Goal: Check status: Check status

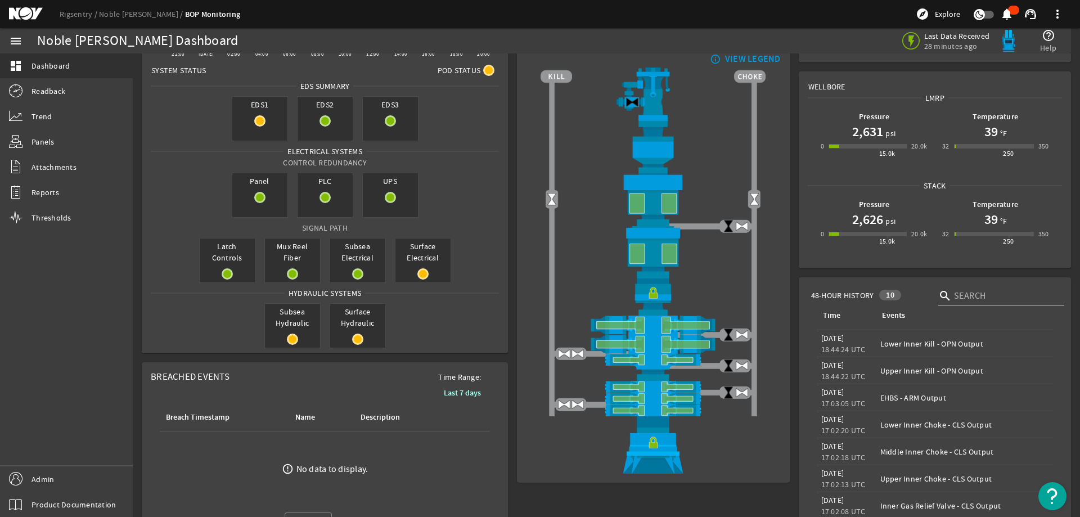
scroll to position [200, 0]
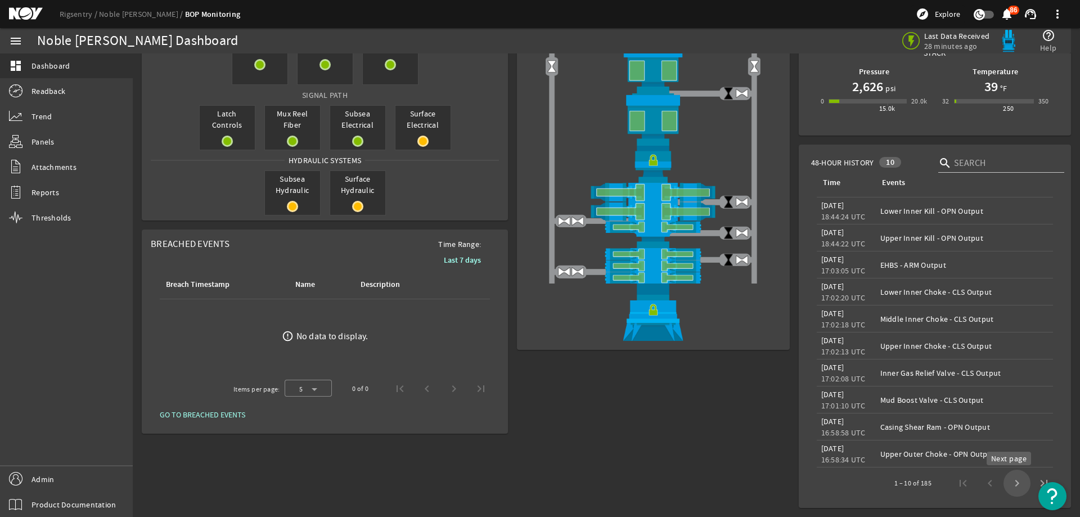
click at [1007, 484] on span "Next page" at bounding box center [1017, 483] width 27 height 27
click at [1004, 484] on span "Next page" at bounding box center [1017, 483] width 27 height 27
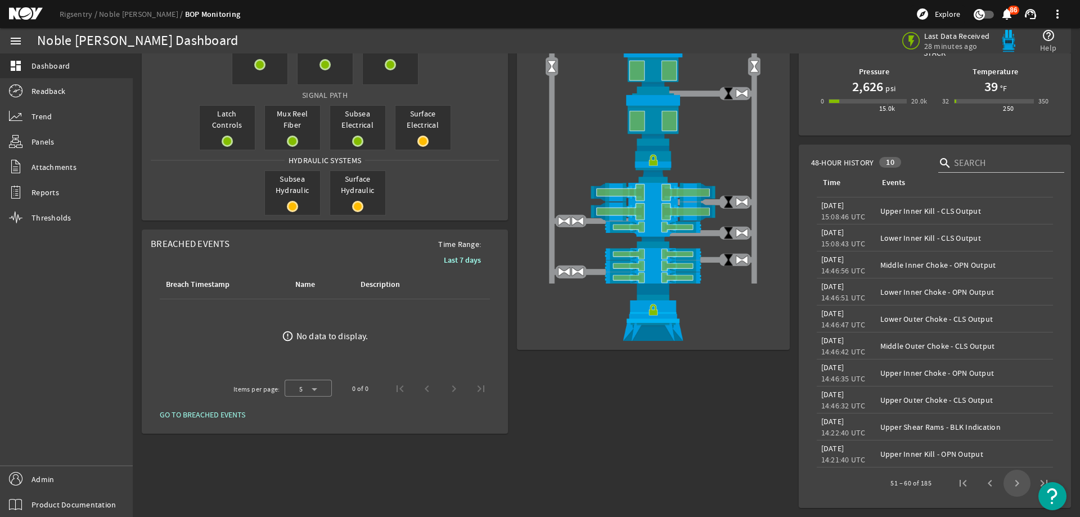
click at [1004, 484] on span "Next page" at bounding box center [1017, 483] width 27 height 27
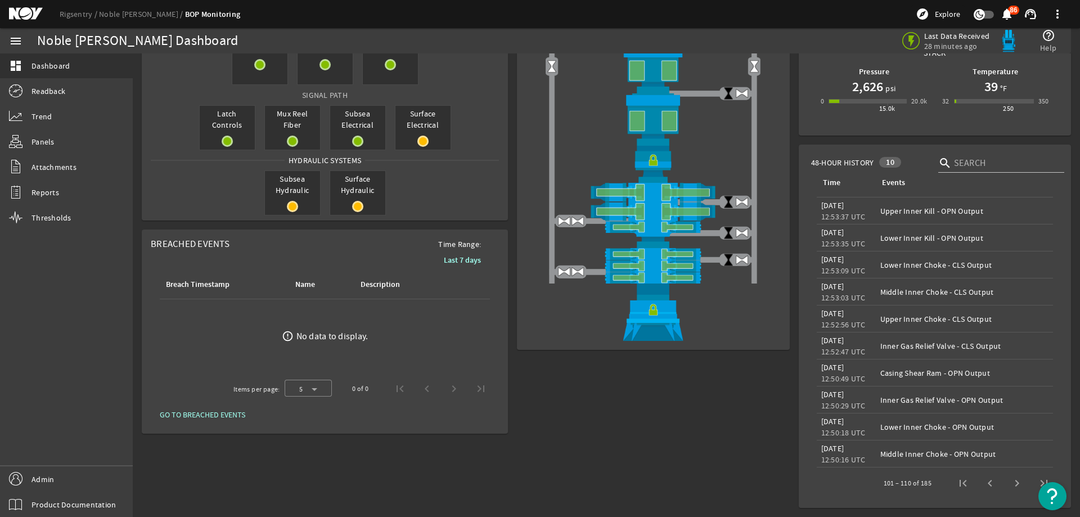
click at [1004, 484] on span "Next page" at bounding box center [1017, 483] width 27 height 27
click at [1004, 483] on span "Next page" at bounding box center [1017, 483] width 27 height 27
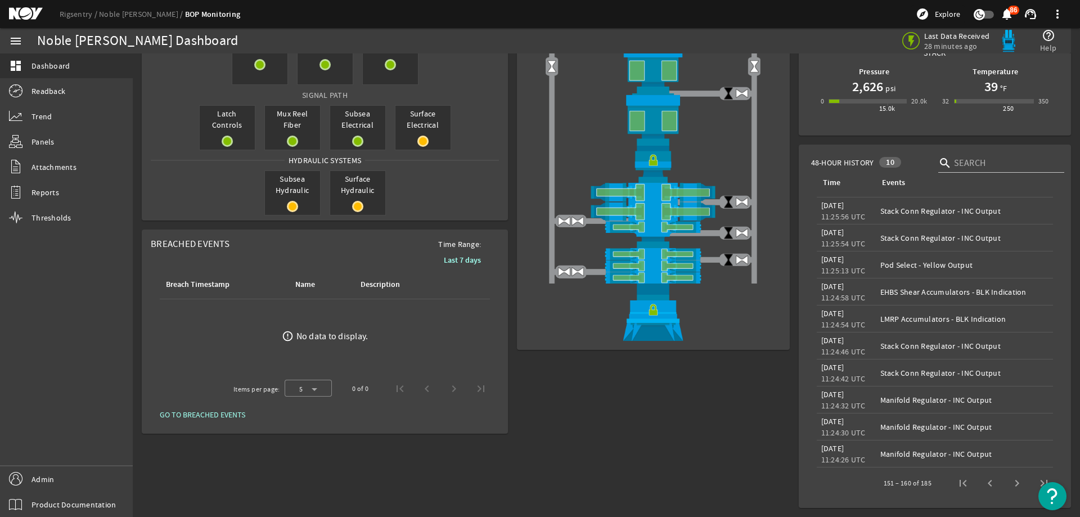
click at [1004, 483] on span "Next page" at bounding box center [1017, 483] width 27 height 27
